Goal: Information Seeking & Learning: Compare options

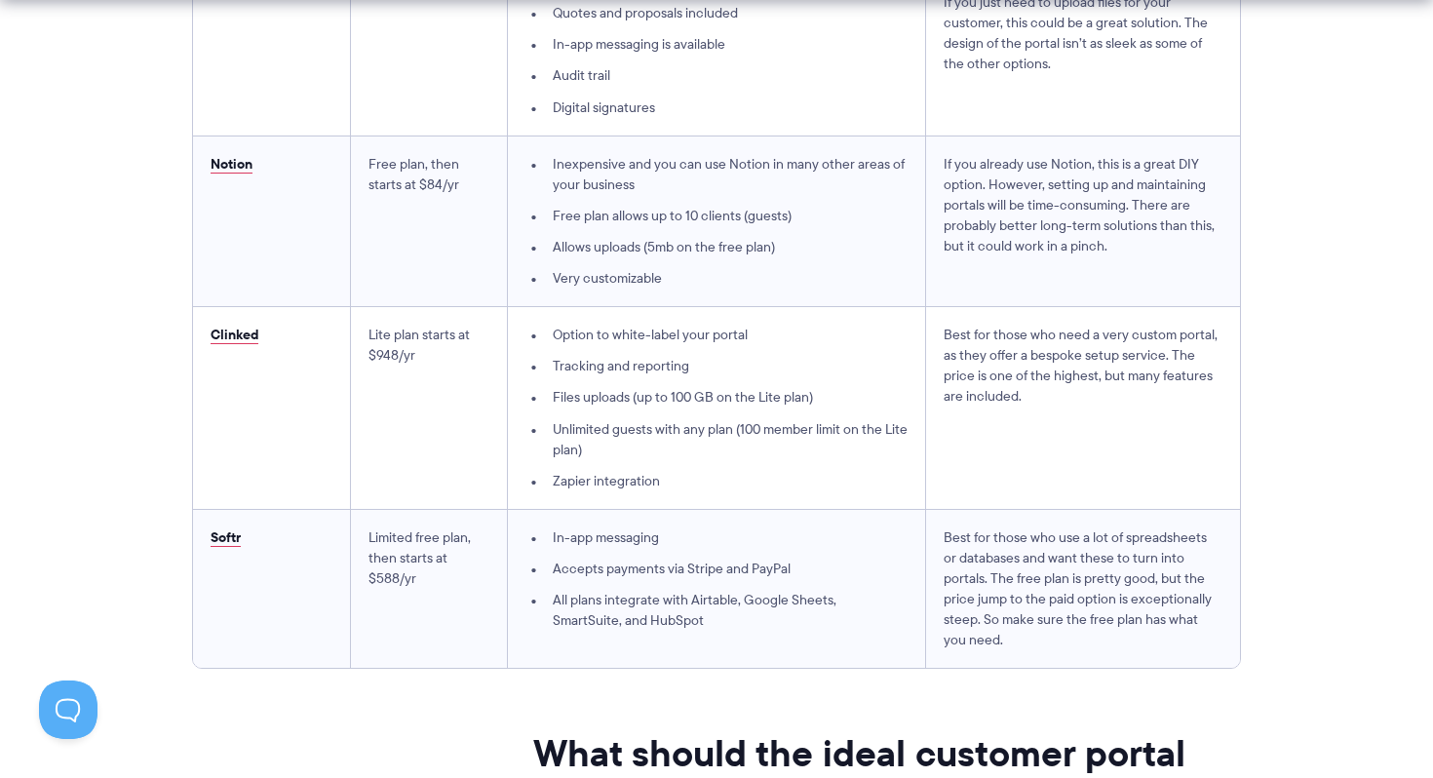
scroll to position [5979, 0]
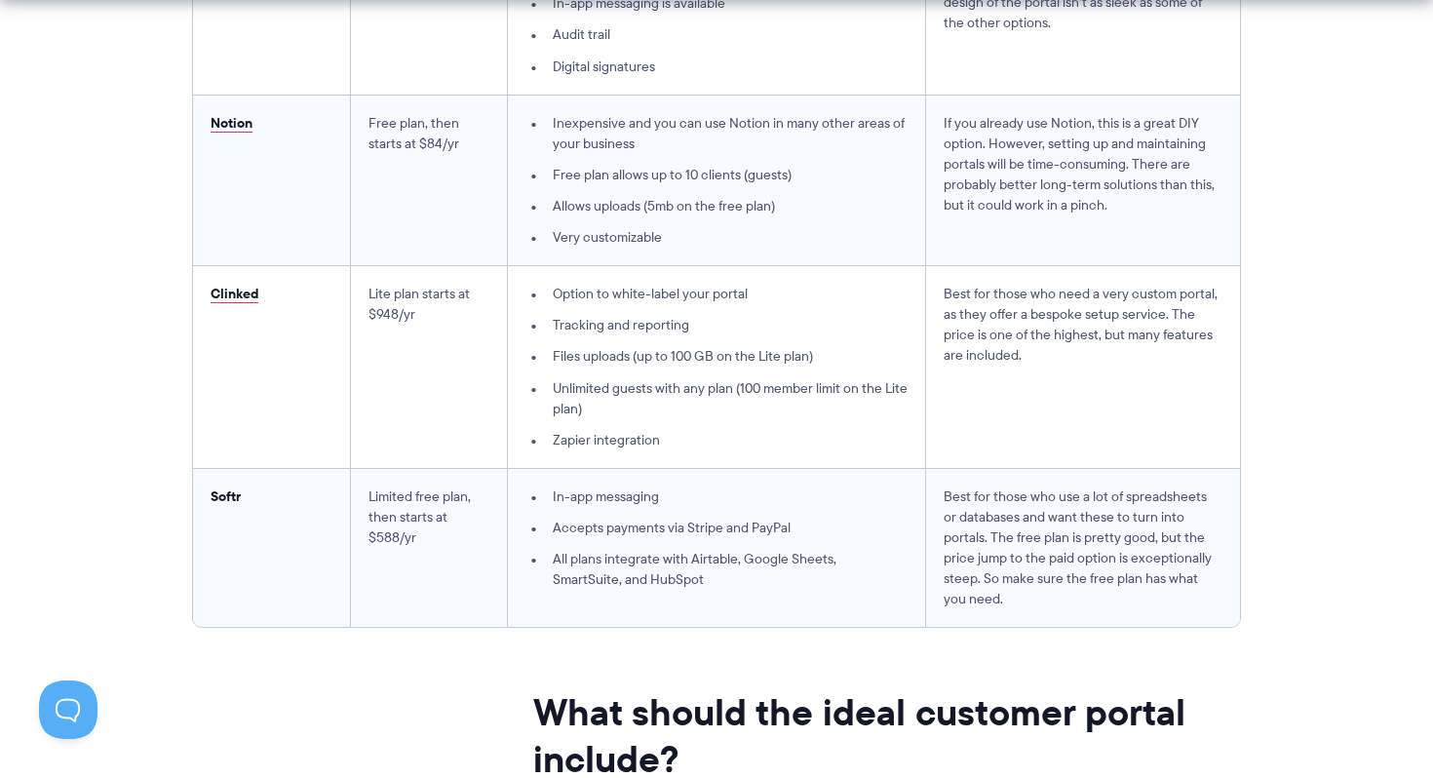
click at [229, 493] on link "Softr" at bounding box center [226, 495] width 30 height 21
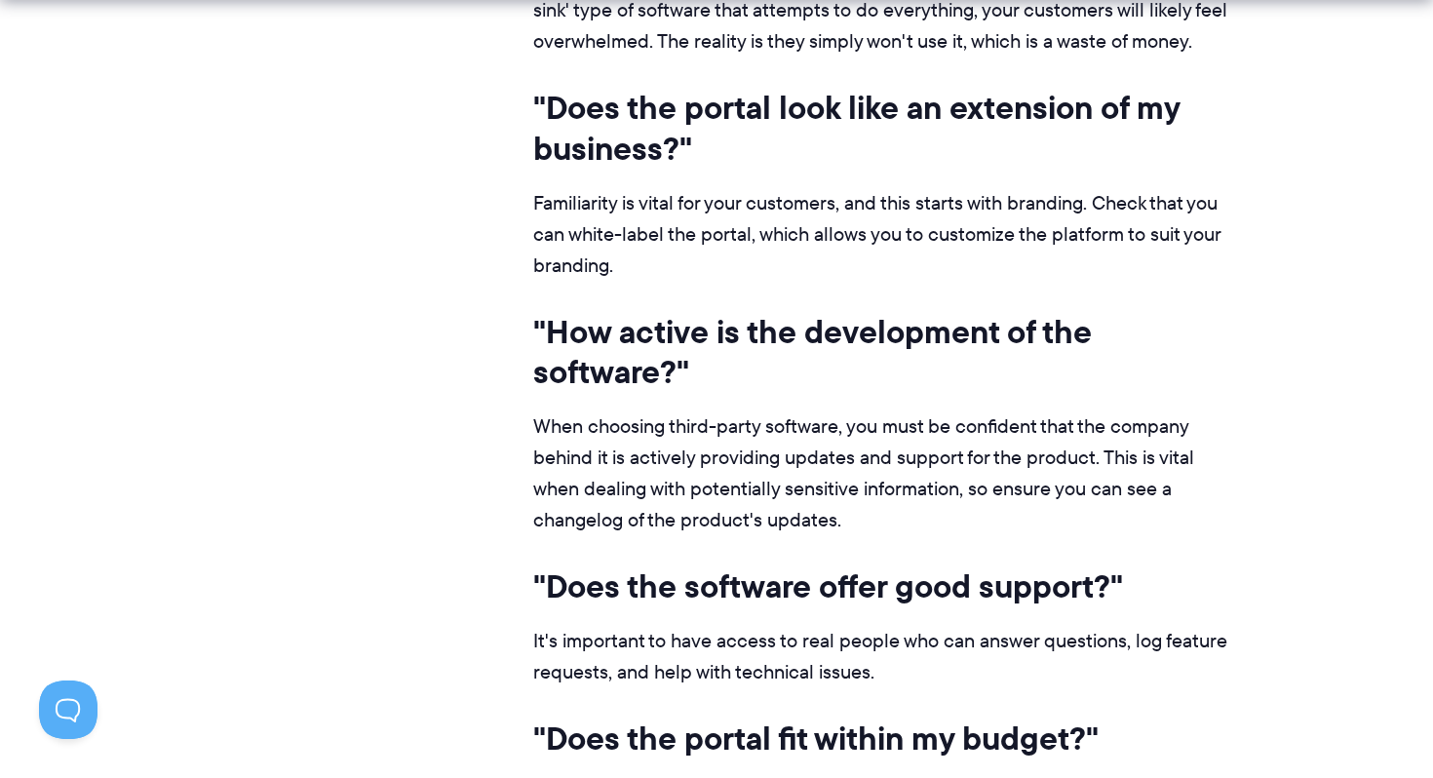
scroll to position [9228, 0]
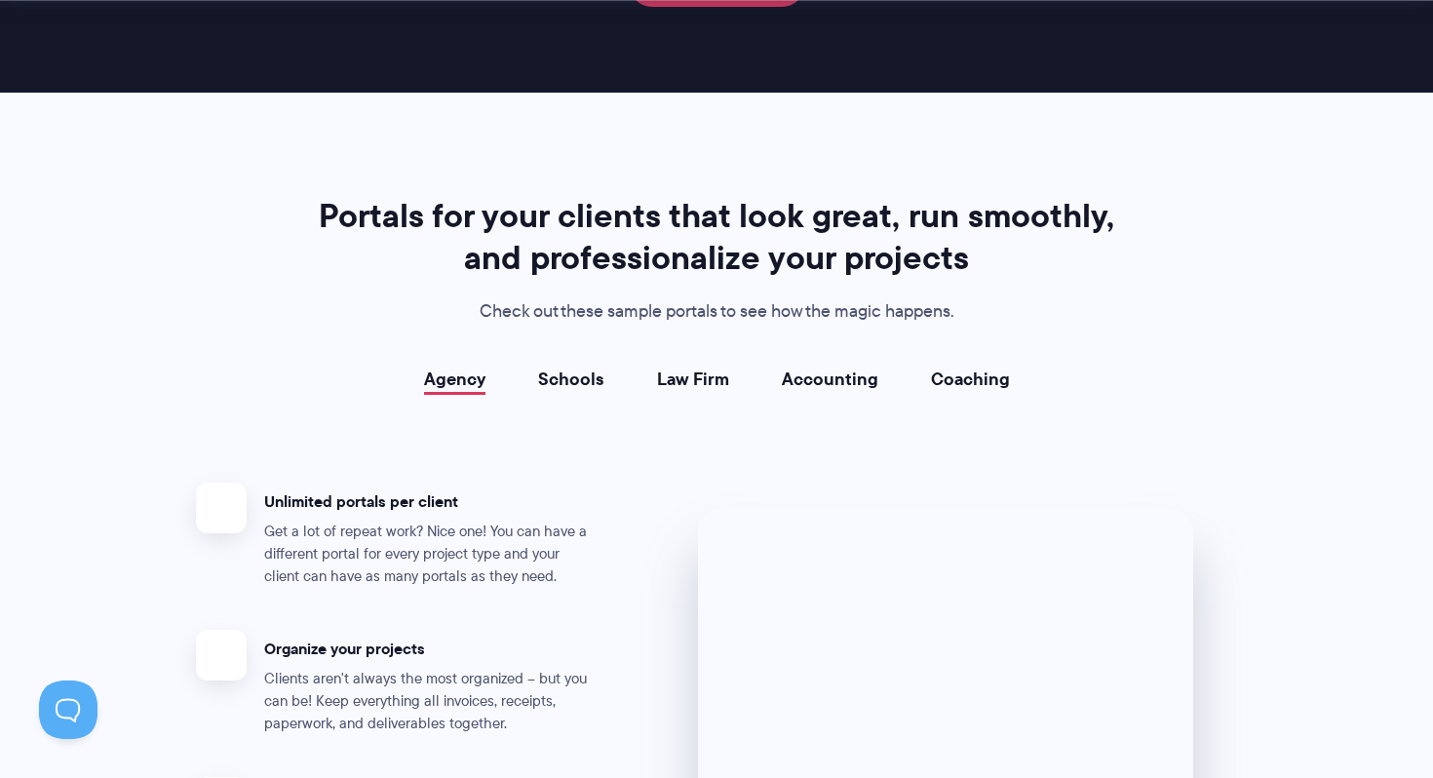
scroll to position [3597, 0]
